Goal: Navigation & Orientation: Find specific page/section

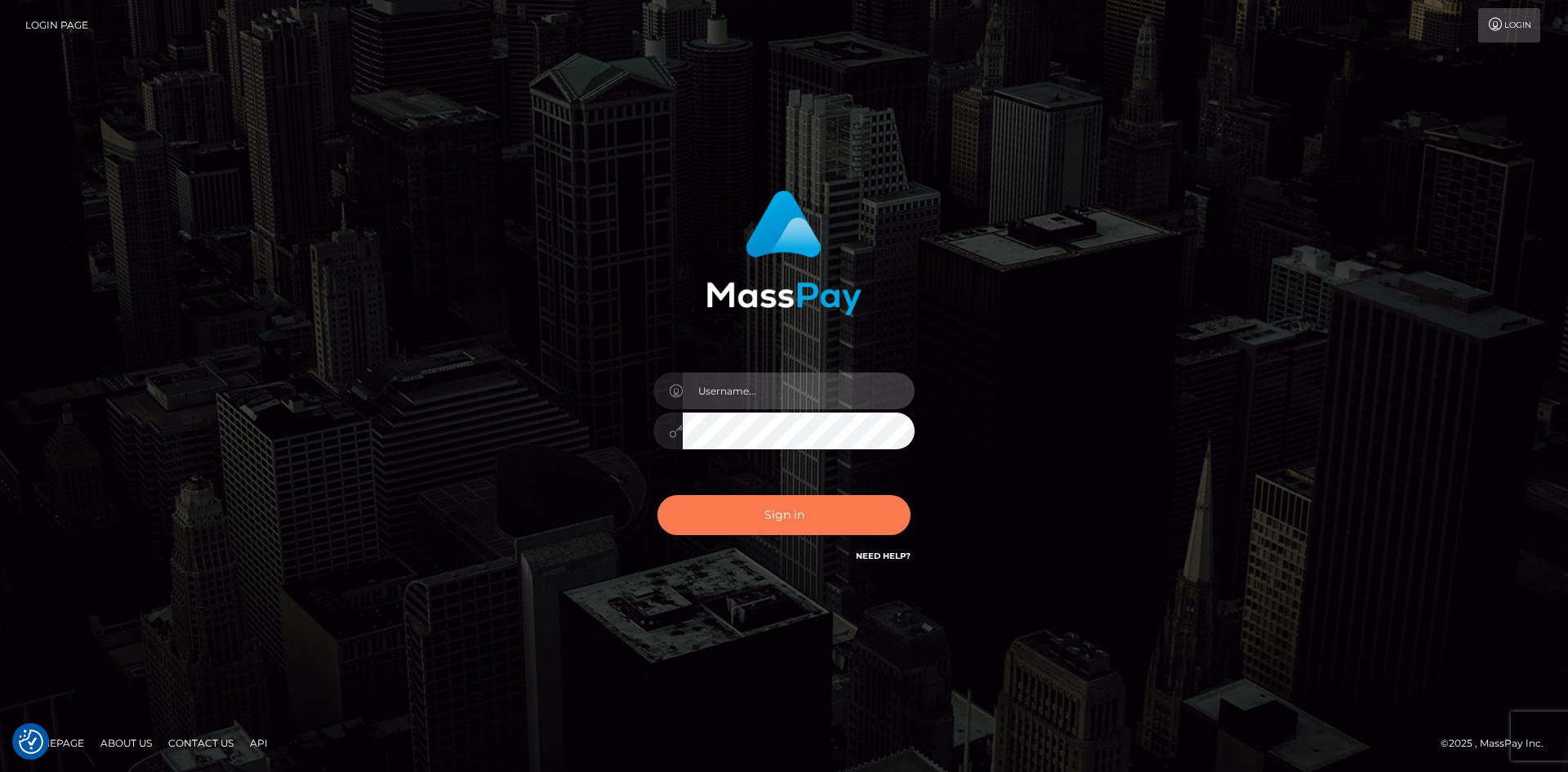
type input "[PERSON_NAME].Springer2"
click at [742, 517] on button "Sign in" at bounding box center [784, 516] width 254 height 40
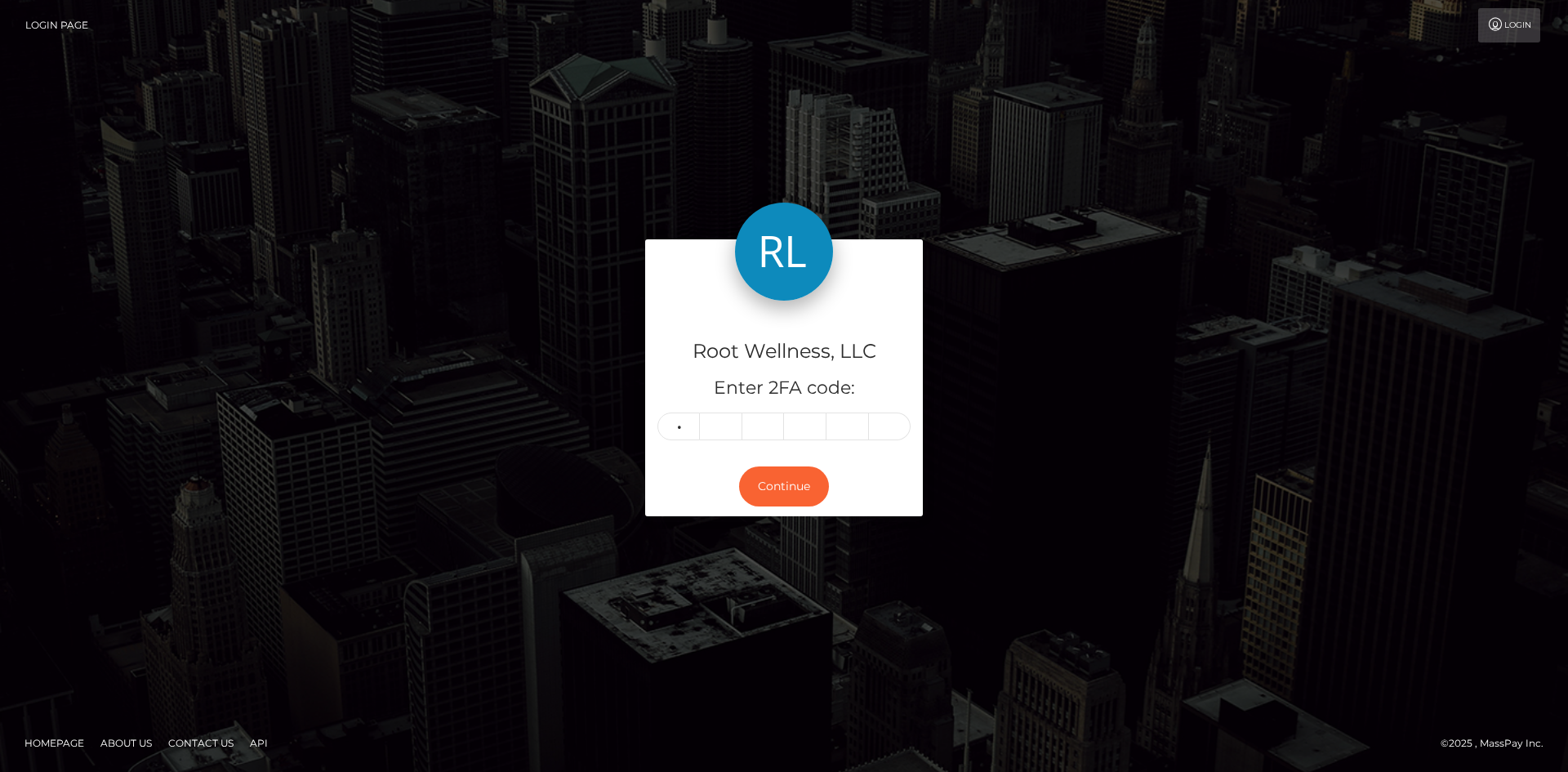
type input "8"
type input "1"
type input "2"
type input "9"
type input "8"
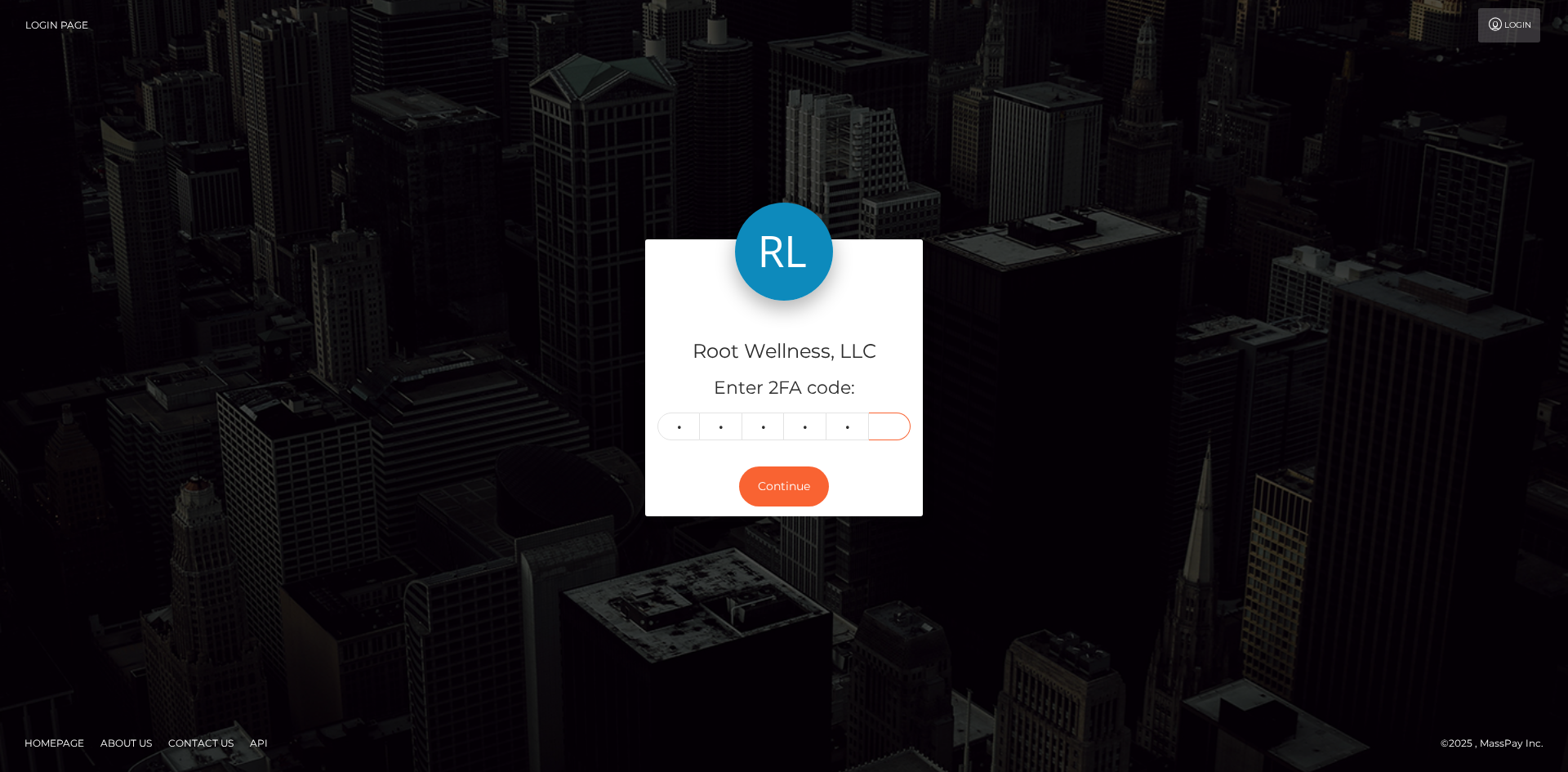
type input "0"
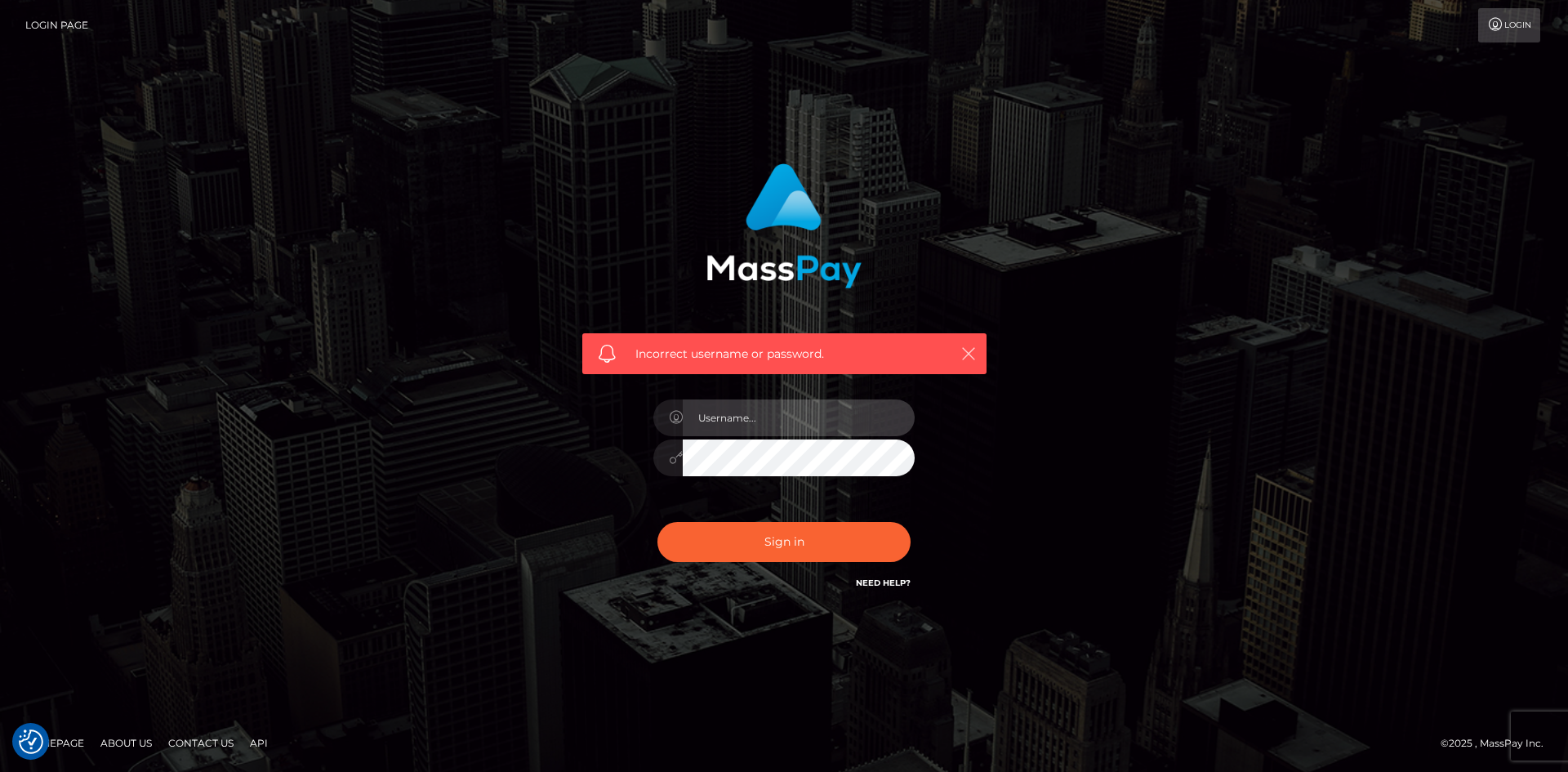
type input "[PERSON_NAME].Springer2"
click at [968, 349] on icon "button" at bounding box center [969, 354] width 16 height 16
click at [968, 348] on icon "button" at bounding box center [969, 354] width 16 height 16
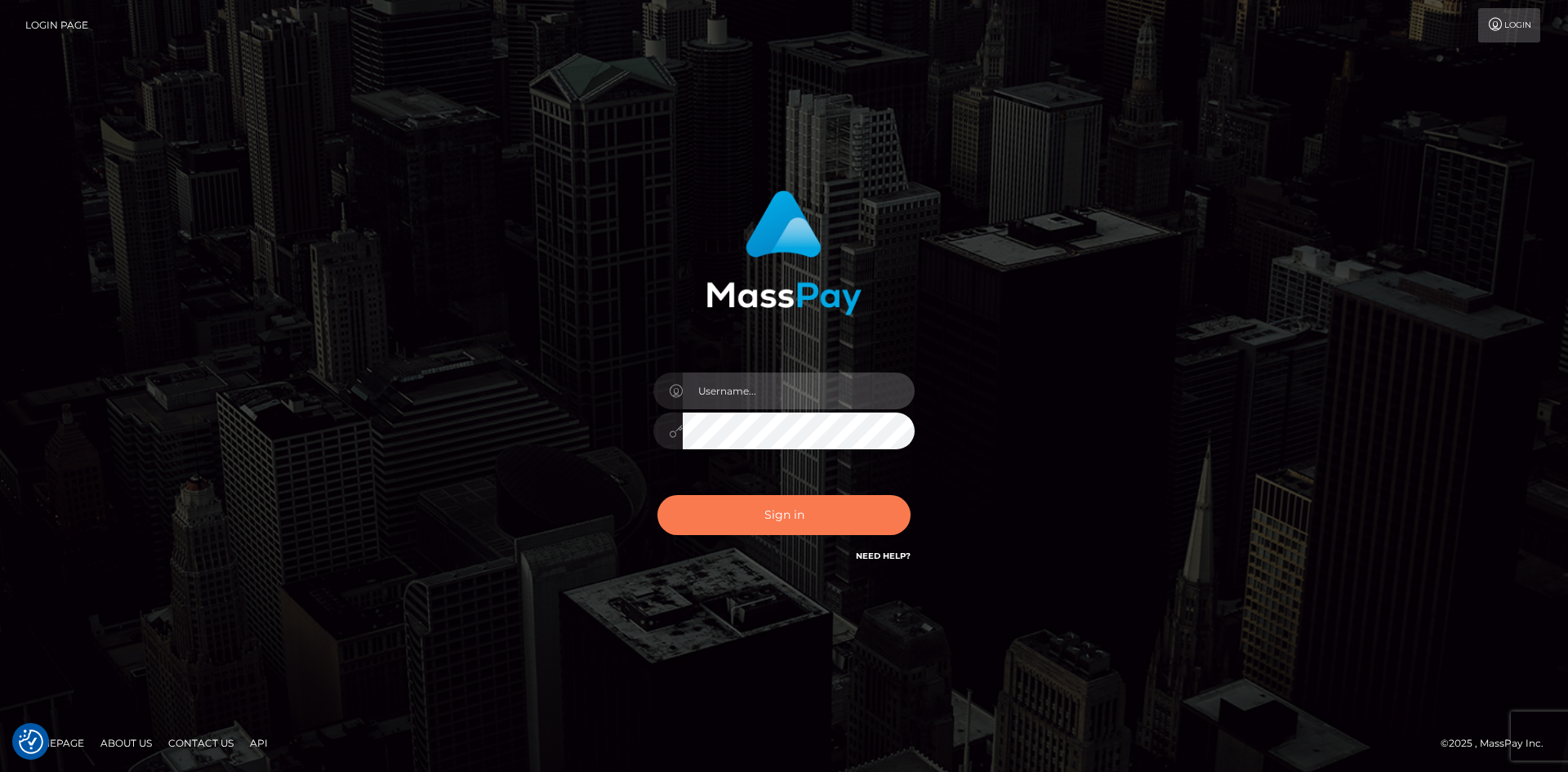
type input "[PERSON_NAME].Springer2"
click at [774, 515] on button "Sign in" at bounding box center [784, 516] width 254 height 40
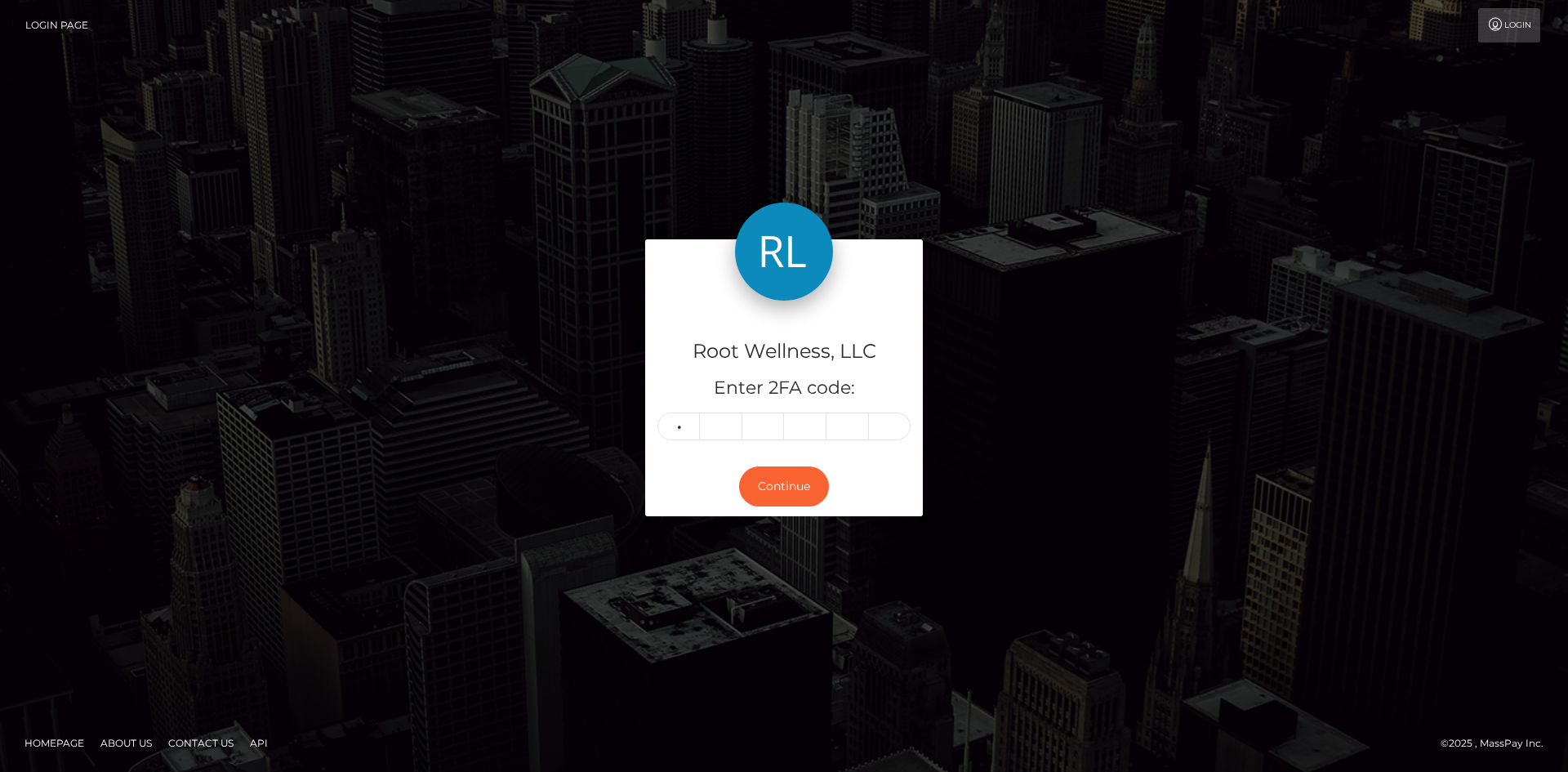
type input "7"
type input "4"
type input "9"
type input "7"
type input "2"
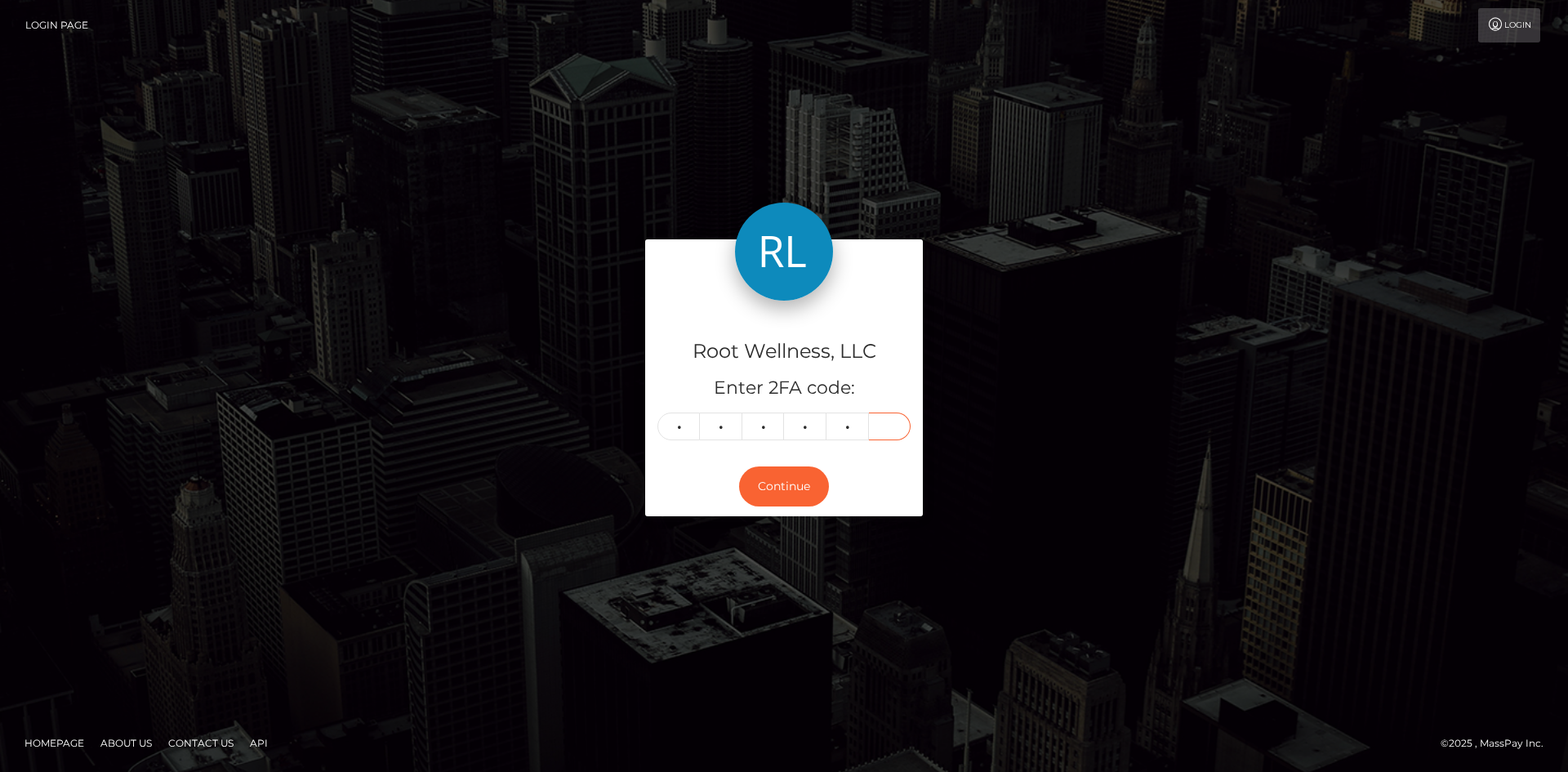
type input "3"
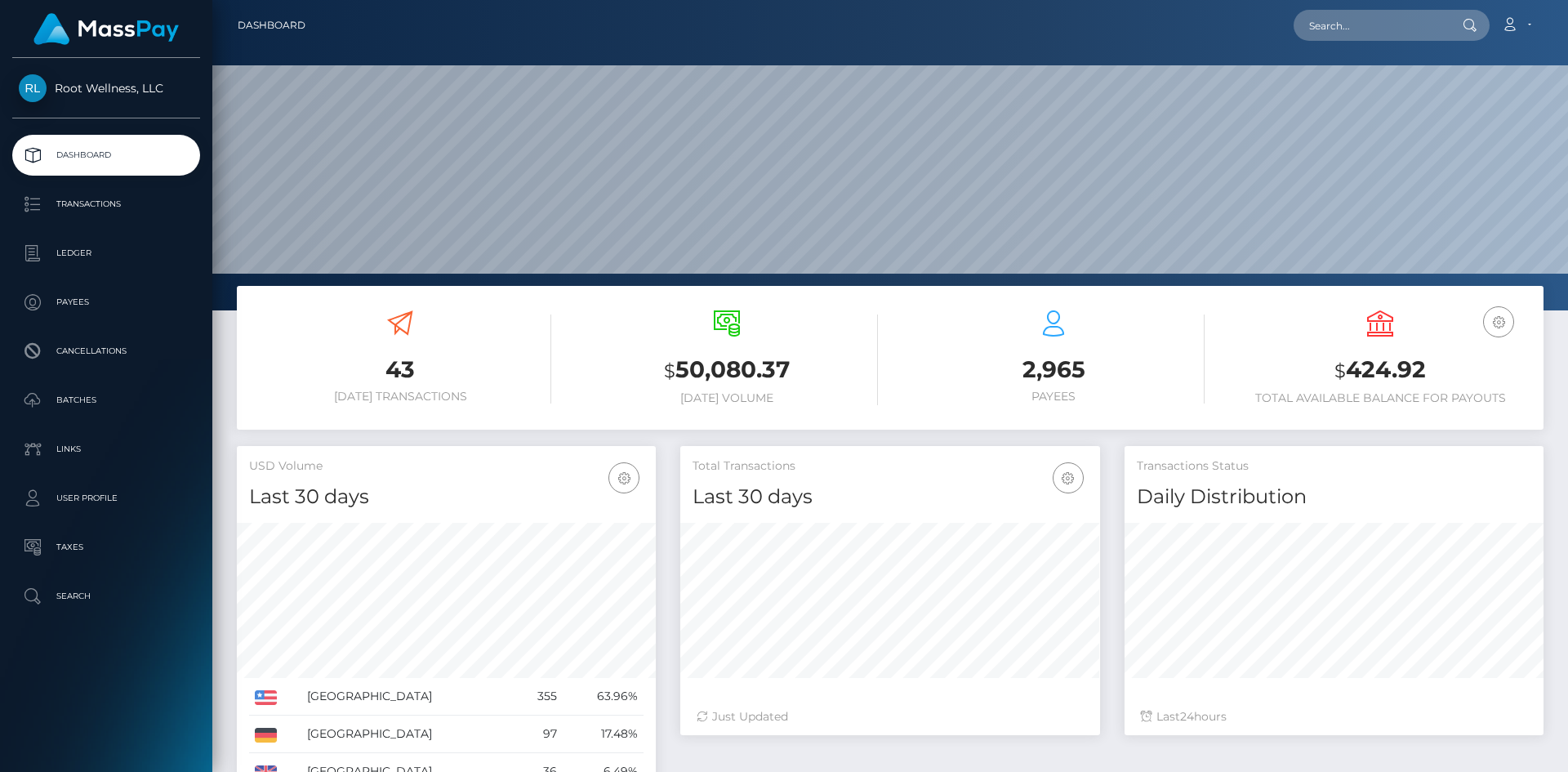
scroll to position [290, 420]
click at [82, 391] on p "Batches" at bounding box center [107, 400] width 175 height 25
